Goal: Task Accomplishment & Management: Use online tool/utility

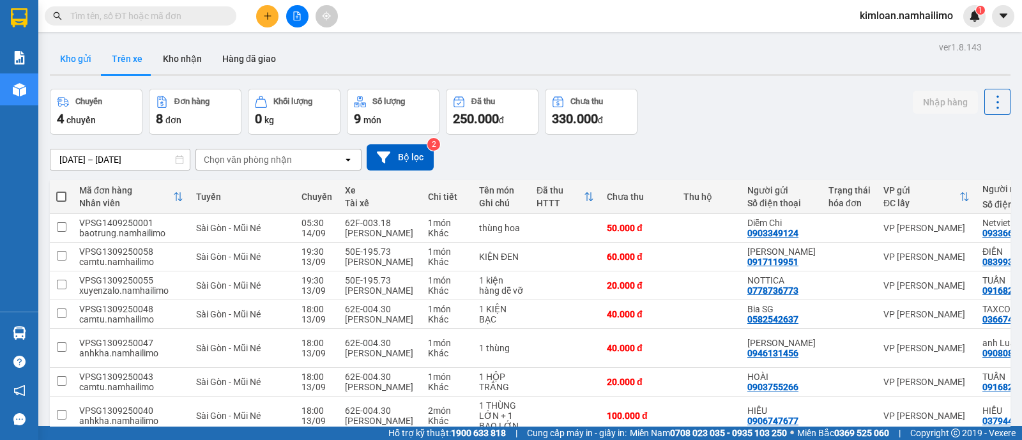
click at [73, 55] on button "Kho gửi" at bounding box center [76, 58] width 52 height 31
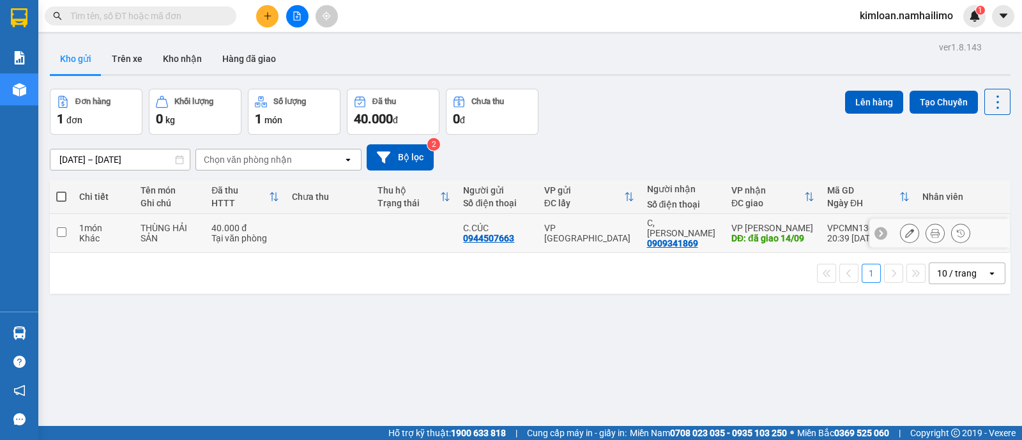
click at [57, 230] on input "checkbox" at bounding box center [62, 232] width 10 height 10
checkbox input "true"
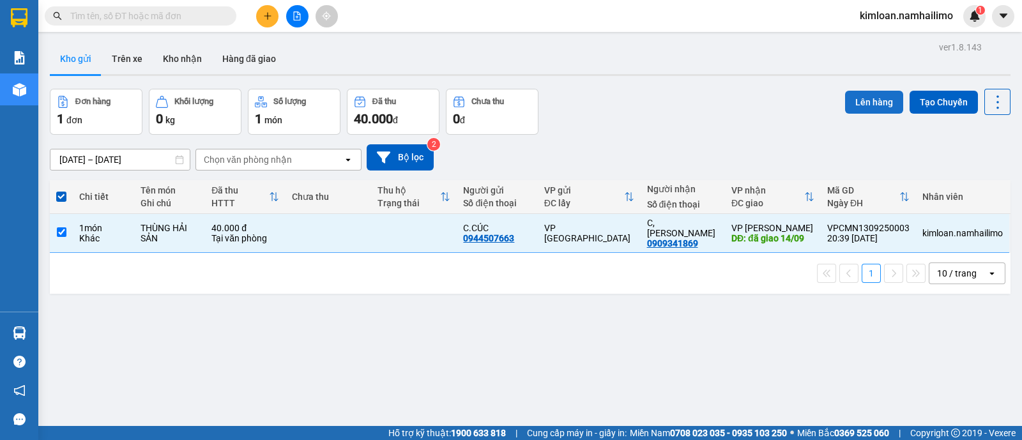
click at [845, 110] on button "Lên hàng" at bounding box center [874, 102] width 58 height 23
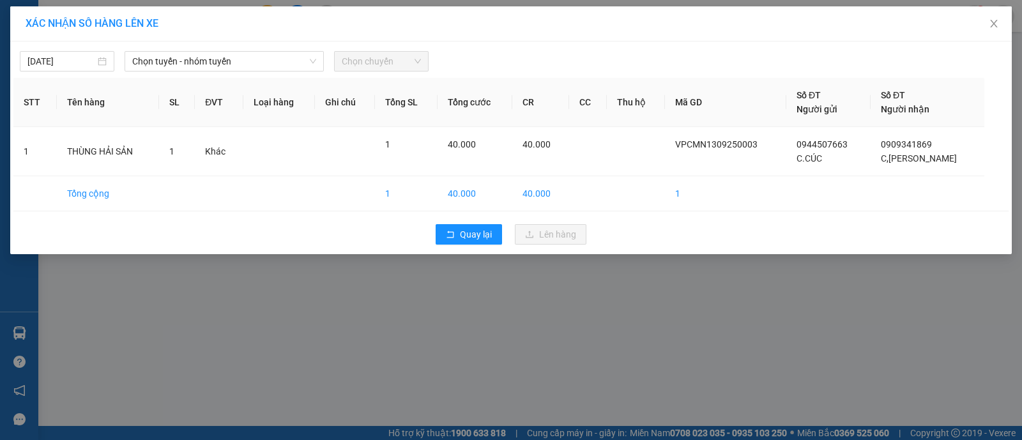
click at [148, 49] on div "14/09/2025 Chọn tuyến - nhóm tuyến Chọn chuyến" at bounding box center [510, 58] width 995 height 27
click at [147, 61] on span "Chọn tuyến - nhóm tuyến" at bounding box center [224, 61] width 184 height 19
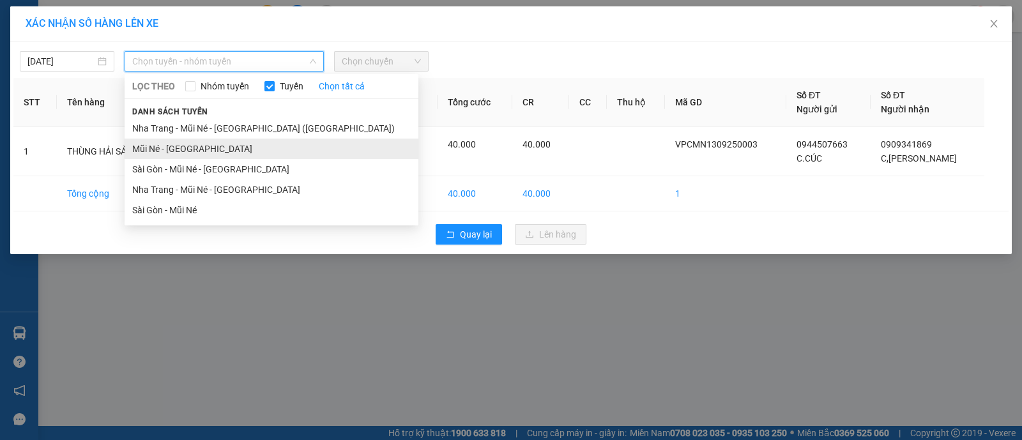
click at [185, 144] on li "Mũi Né - Sài Gòn" at bounding box center [271, 149] width 294 height 20
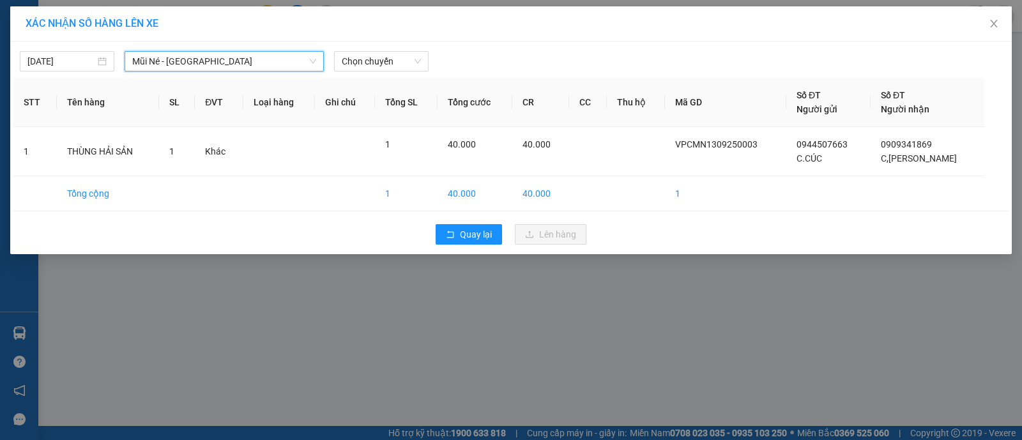
click at [375, 51] on div "Chọn chuyến" at bounding box center [381, 61] width 94 height 20
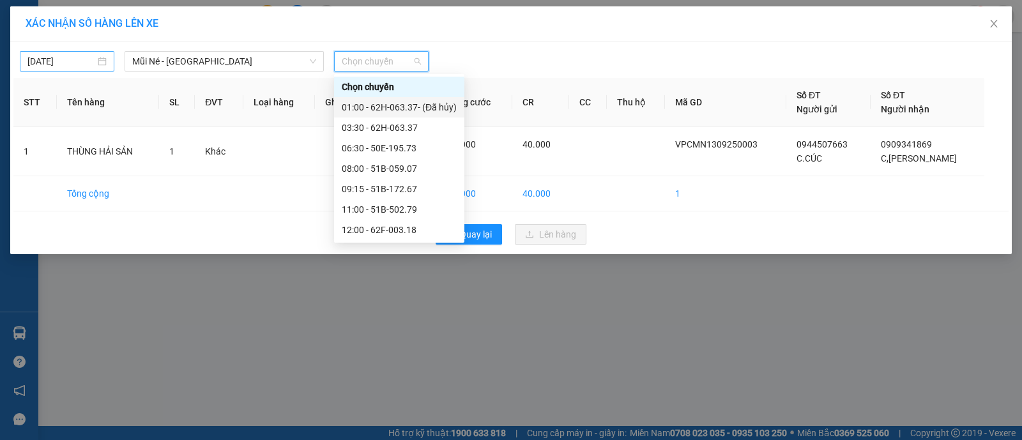
click at [59, 65] on input "14/09/2025" at bounding box center [61, 61] width 68 height 14
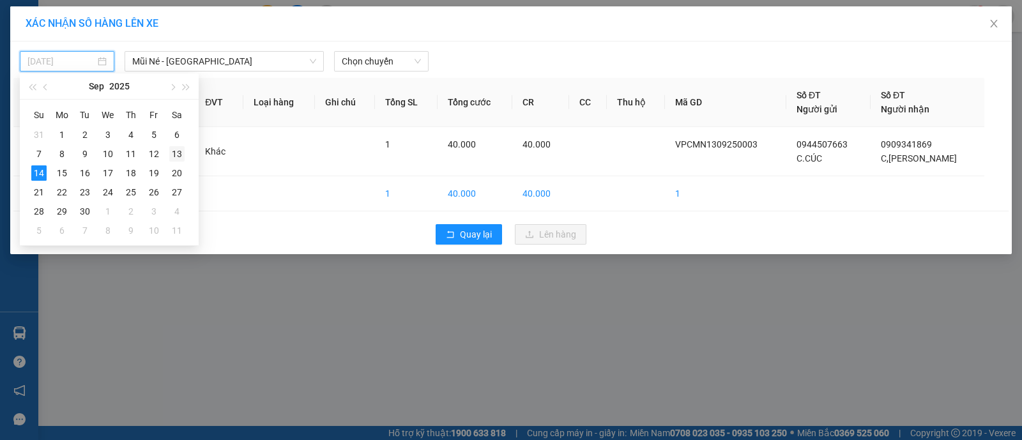
click at [182, 161] on div "13" at bounding box center [176, 153] width 15 height 15
type input "13/09/2025"
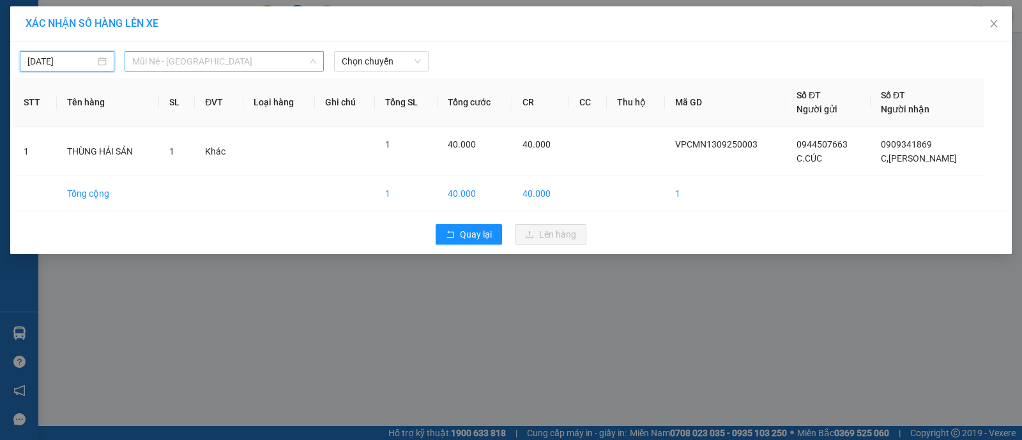
click at [214, 57] on span "Mũi Né - Sài Gòn" at bounding box center [224, 61] width 184 height 19
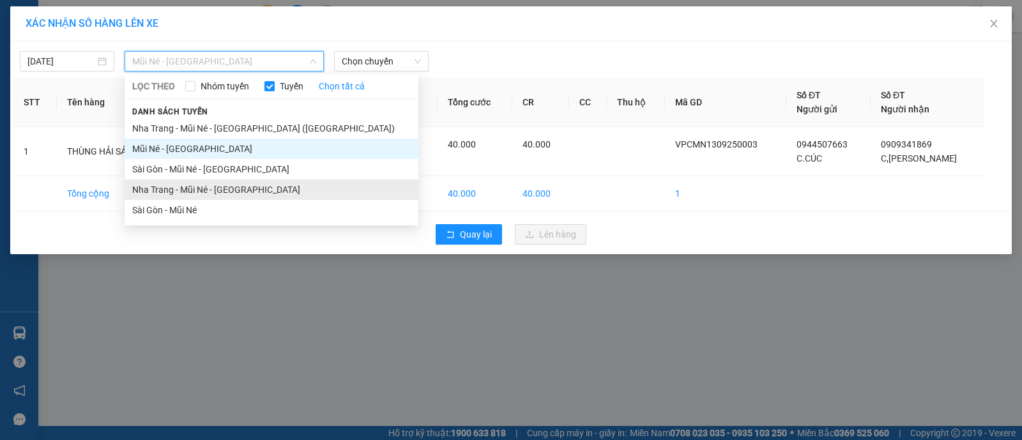
click at [188, 195] on li "Nha Trang - Mũi Né - Sài Gòn" at bounding box center [271, 189] width 294 height 20
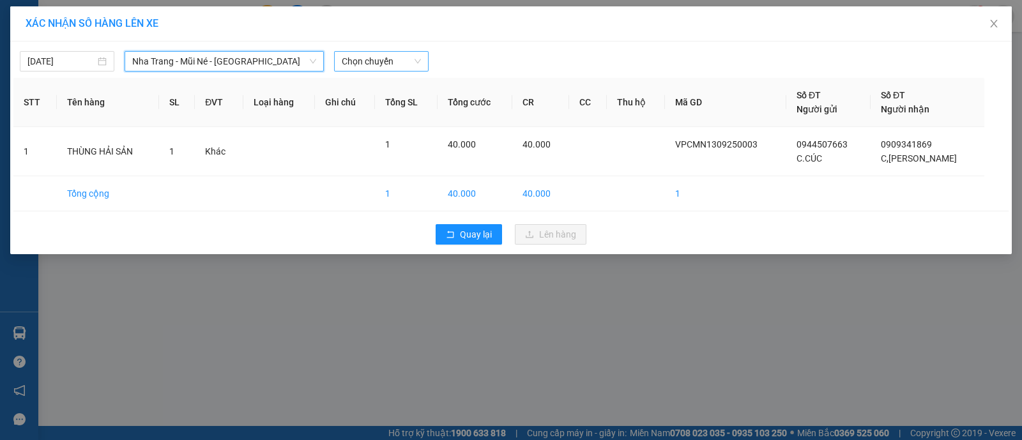
click at [361, 51] on div "Chọn chuyến" at bounding box center [381, 61] width 94 height 20
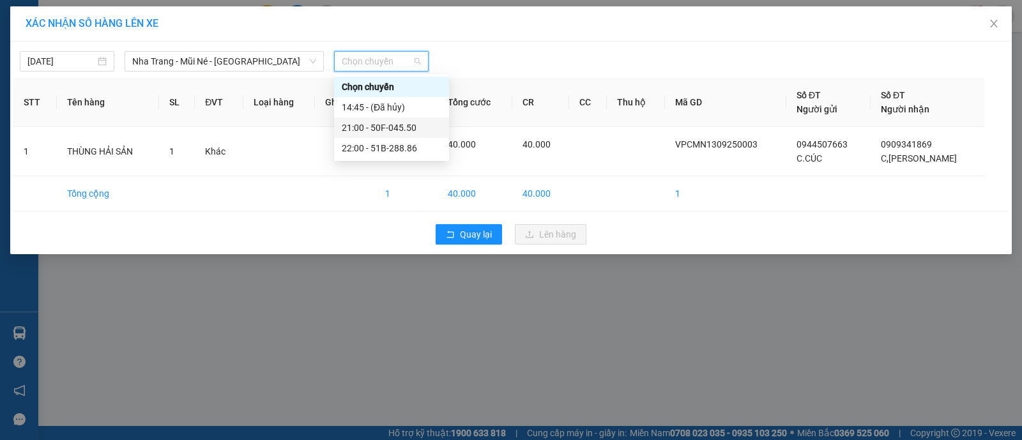
click at [382, 121] on div "21:00 - 50F-045.50" at bounding box center [392, 128] width 100 height 14
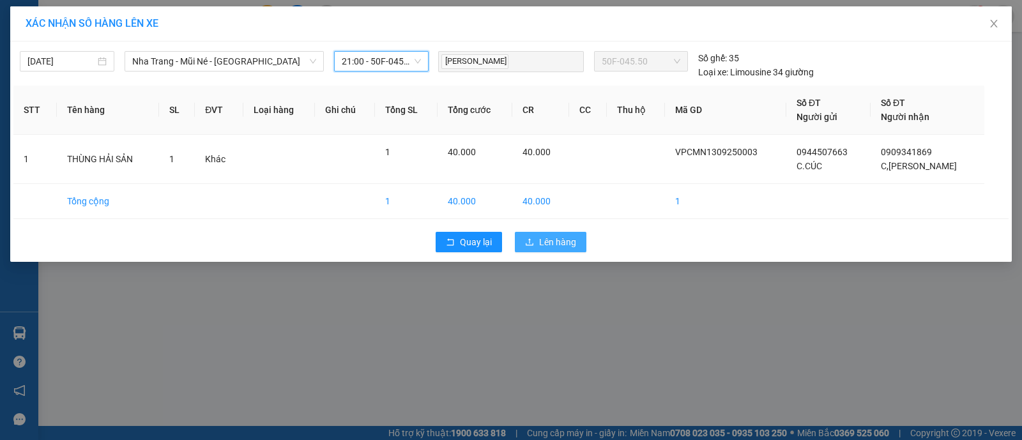
click at [575, 244] on span "Lên hàng" at bounding box center [557, 242] width 37 height 14
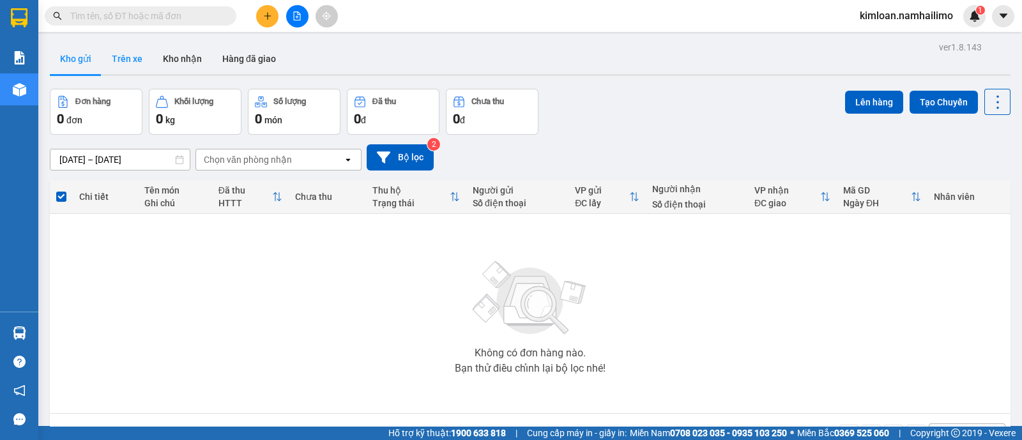
click at [123, 68] on button "Trên xe" at bounding box center [127, 58] width 51 height 31
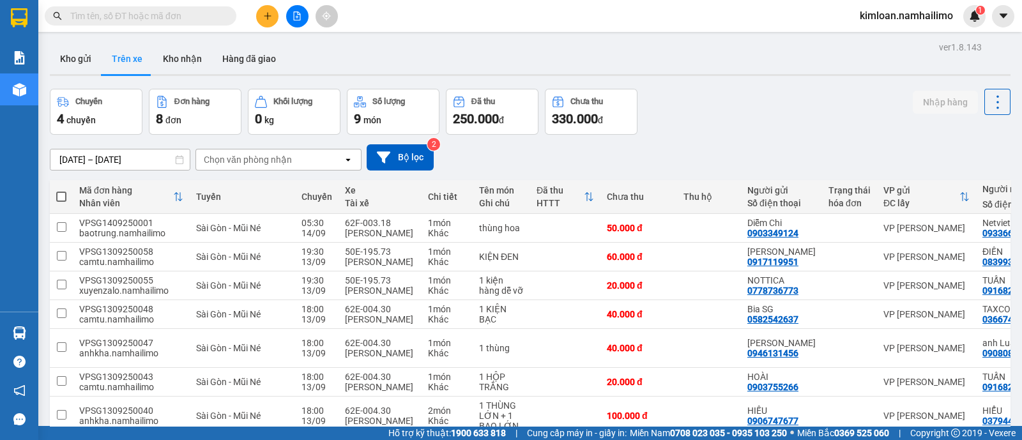
click at [273, 149] on div "Chọn văn phòng nhận" at bounding box center [269, 159] width 147 height 20
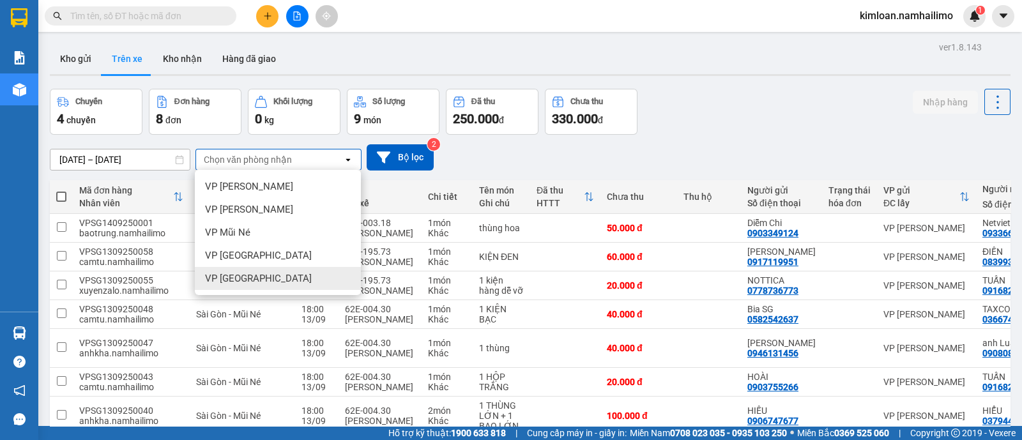
click at [276, 279] on div "VP chợ Mũi Né" at bounding box center [278, 278] width 166 height 23
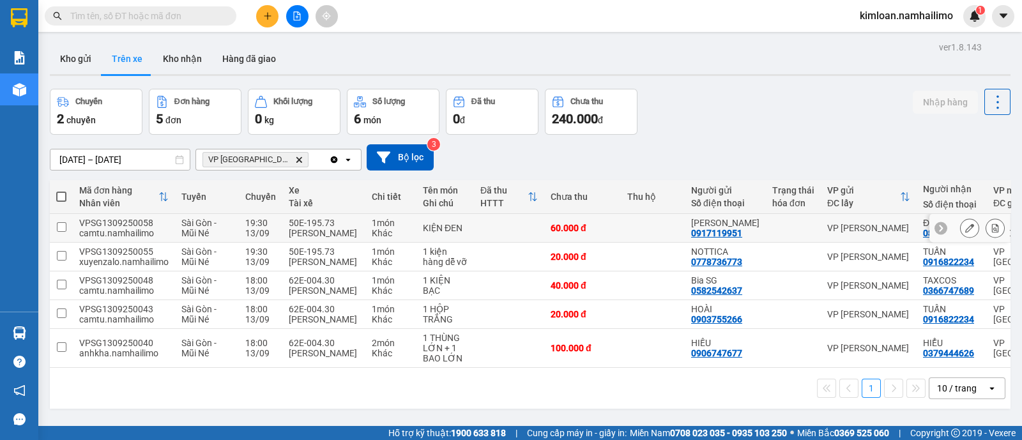
click at [59, 238] on td at bounding box center [61, 228] width 23 height 29
checkbox input "true"
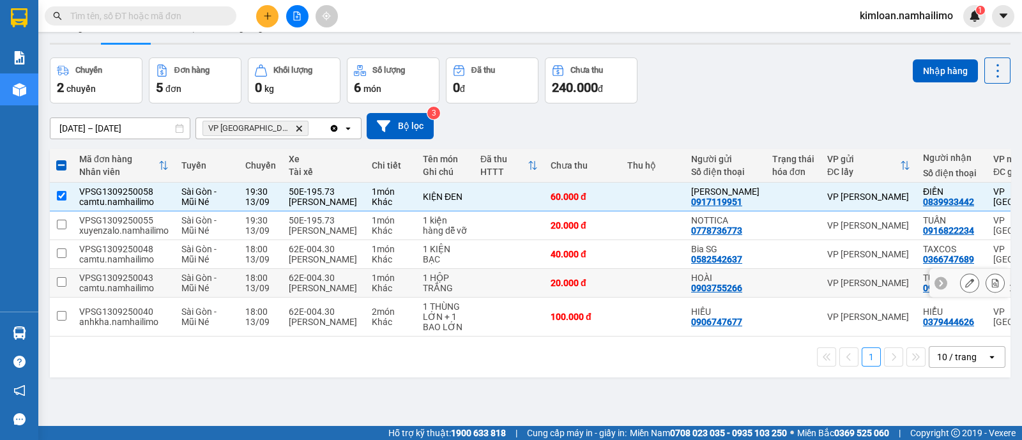
scroll to position [58, 0]
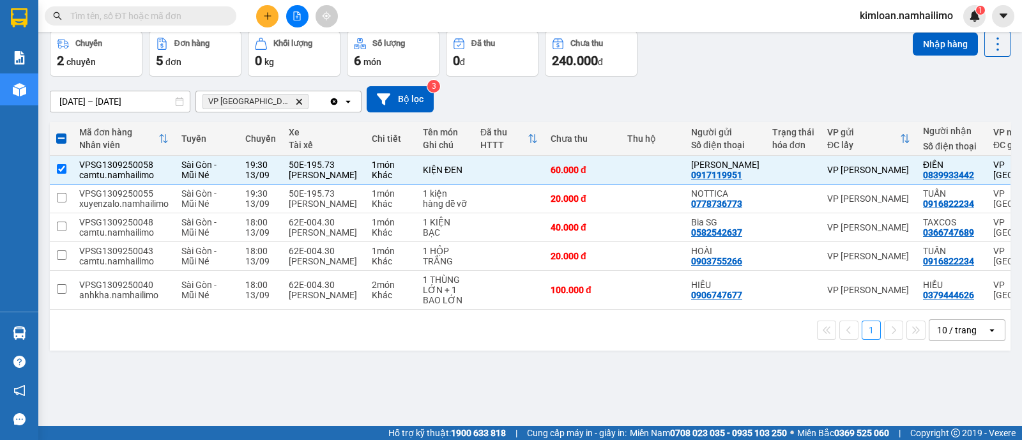
click at [508, 341] on div "1 10 / trang open" at bounding box center [530, 330] width 950 height 22
drag, startPoint x: 766, startPoint y: 347, endPoint x: 815, endPoint y: 343, distance: 49.9
click at [815, 310] on tr "VPSG1309250040 anhkha.namhailimo Sài Gòn - Mũi Né 18:00 13/09 62E-004.30 NGUYỄN…" at bounding box center [591, 290] width 1082 height 39
checkbox input "true"
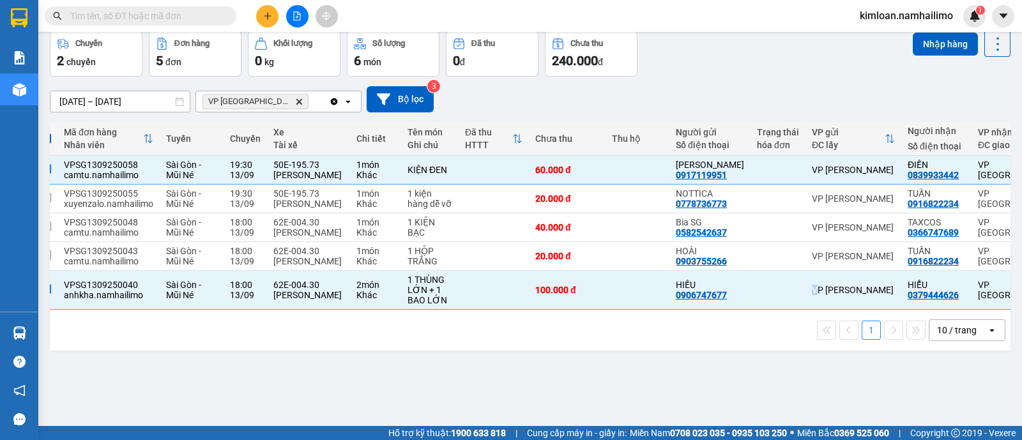
scroll to position [0, 0]
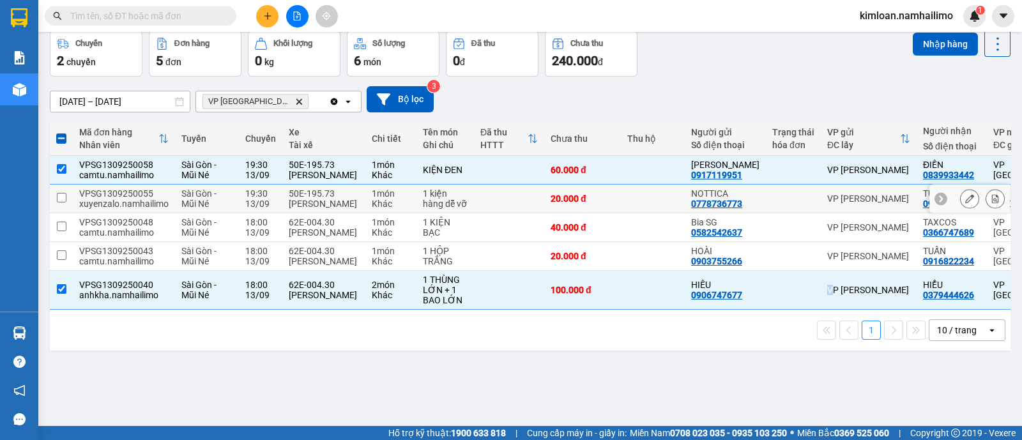
click at [60, 202] on input "checkbox" at bounding box center [62, 198] width 10 height 10
checkbox input "true"
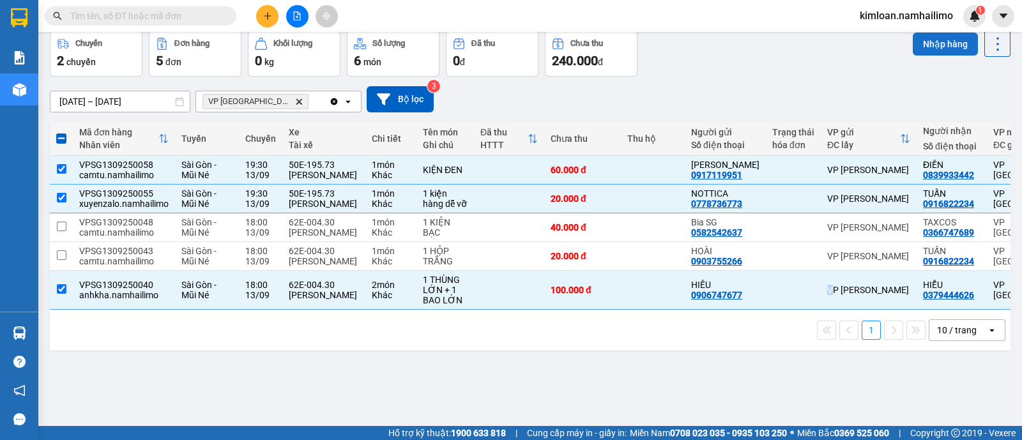
click at [940, 38] on button "Nhập hàng" at bounding box center [944, 44] width 65 height 23
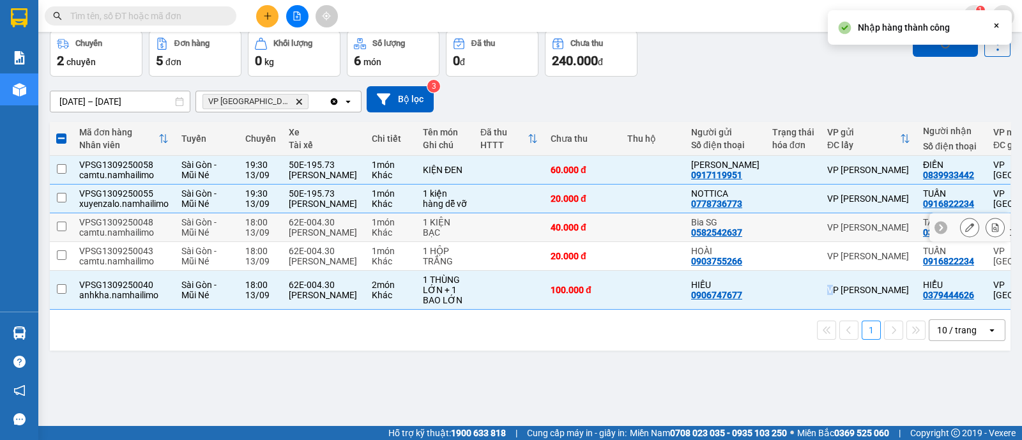
checkbox input "false"
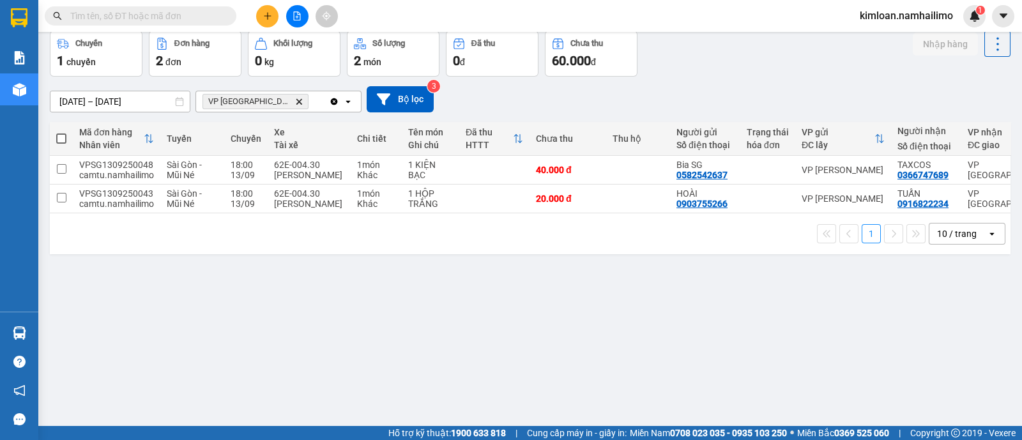
click at [490, 339] on div "ver 1.8.143 Kho gửi Trên xe Kho nhận Hàng đã giao Chuyến 1 chuyến Đơn hàng 2 đơ…" at bounding box center [530, 200] width 970 height 440
